Goal: Task Accomplishment & Management: Use online tool/utility

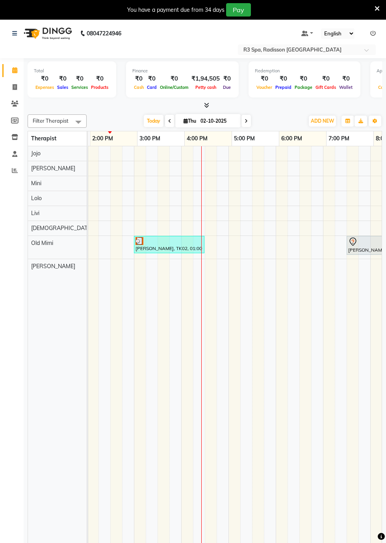
scroll to position [0, 238]
click at [158, 244] on div "[PERSON_NAME], TK02, 01:00 PM-02:30 PM, R3 Fusion Therapy([DEMOGRAPHIC_DATA])" at bounding box center [169, 244] width 69 height 15
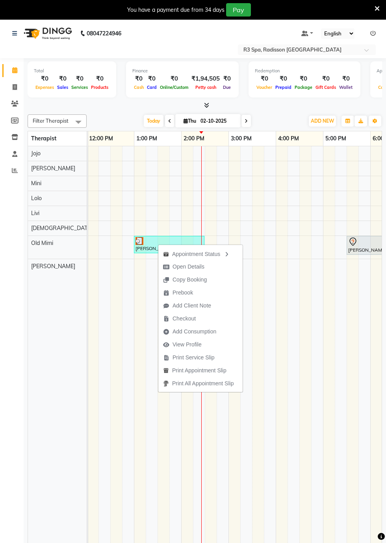
click at [196, 267] on span "Open Details" at bounding box center [188, 267] width 32 height 8
select select "3"
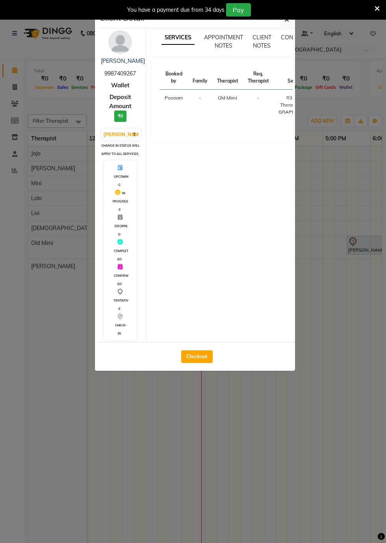
click at [197, 363] on button "Checkout" at bounding box center [196, 357] width 31 height 13
select select "service"
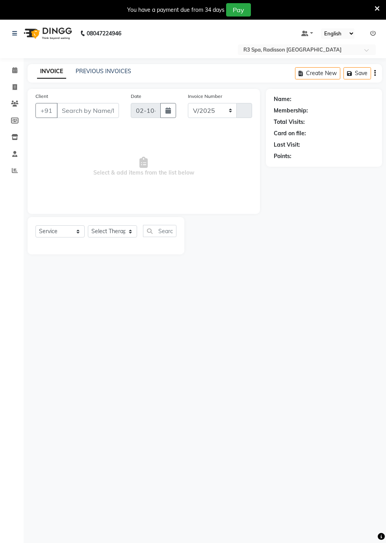
select select "8678"
type input "0536"
type input "99******67"
select select "90041"
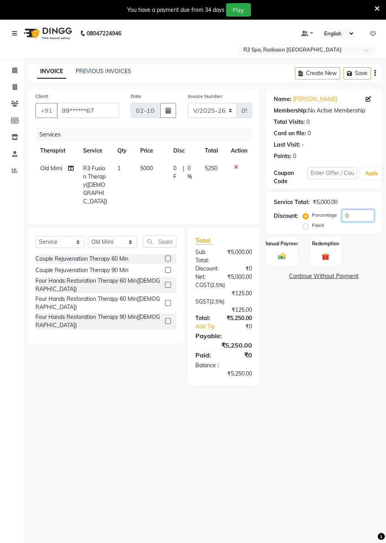
click at [356, 219] on input "0" at bounding box center [357, 216] width 32 height 12
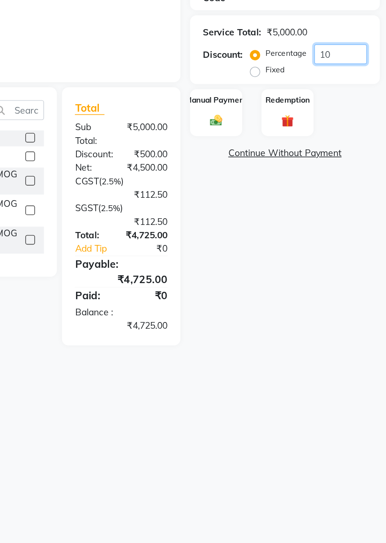
type input "10"
click at [282, 254] on img at bounding box center [281, 256] width 12 height 9
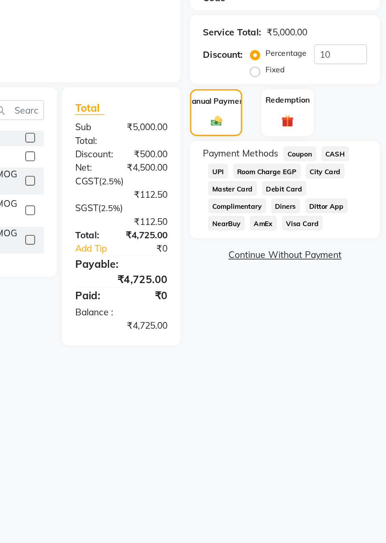
click at [322, 321] on span "Visa Card" at bounding box center [334, 319] width 25 height 9
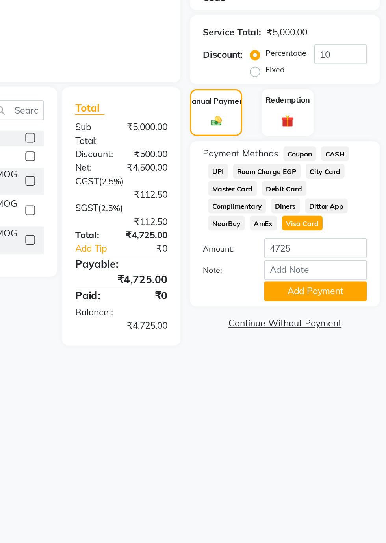
click at [358, 363] on button "Add Payment" at bounding box center [342, 361] width 63 height 12
